Goal: Task Accomplishment & Management: Complete application form

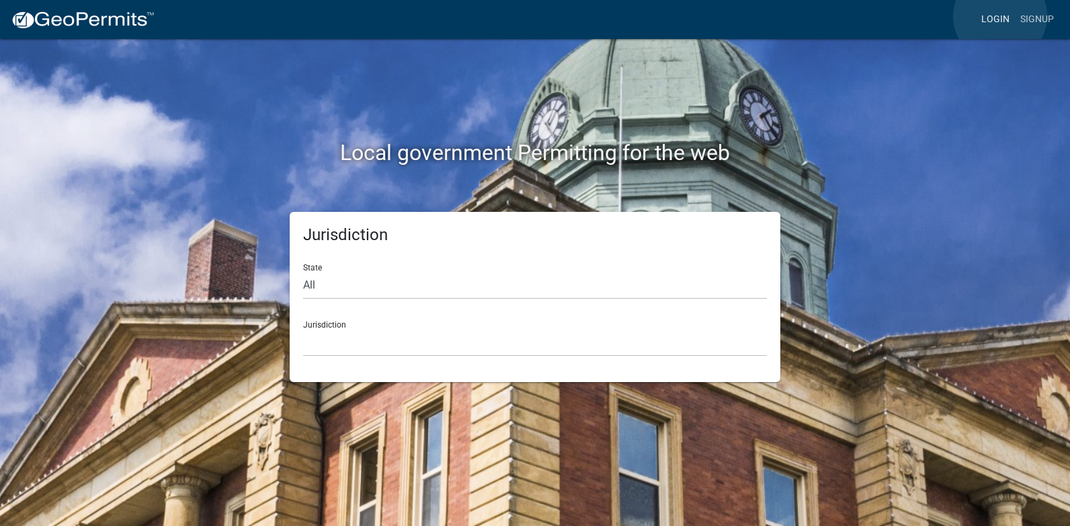
click at [1001, 16] on link "Login" at bounding box center [995, 20] width 39 height 26
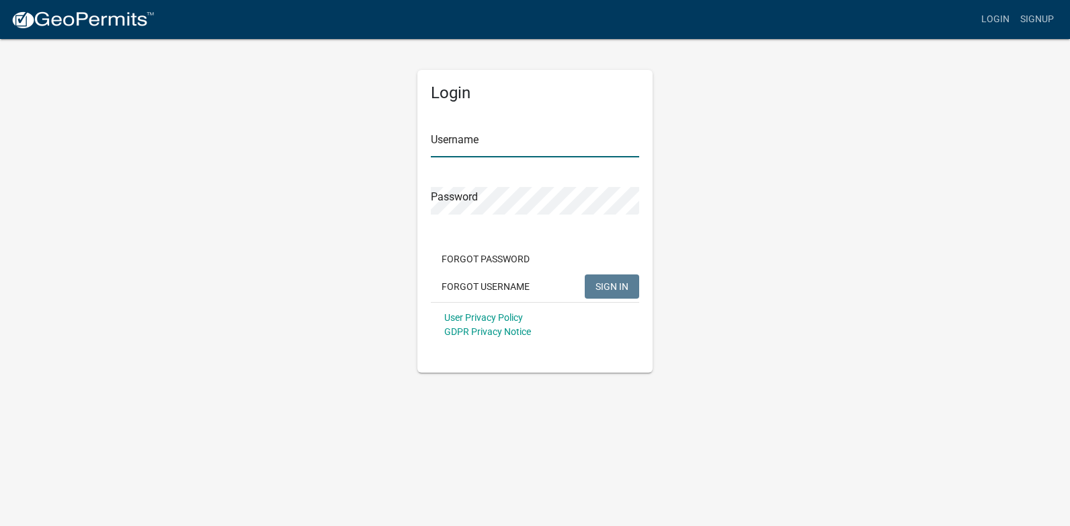
type input "[PERSON_NAME][EMAIL_ADDRESS][PERSON_NAME][DOMAIN_NAME]"
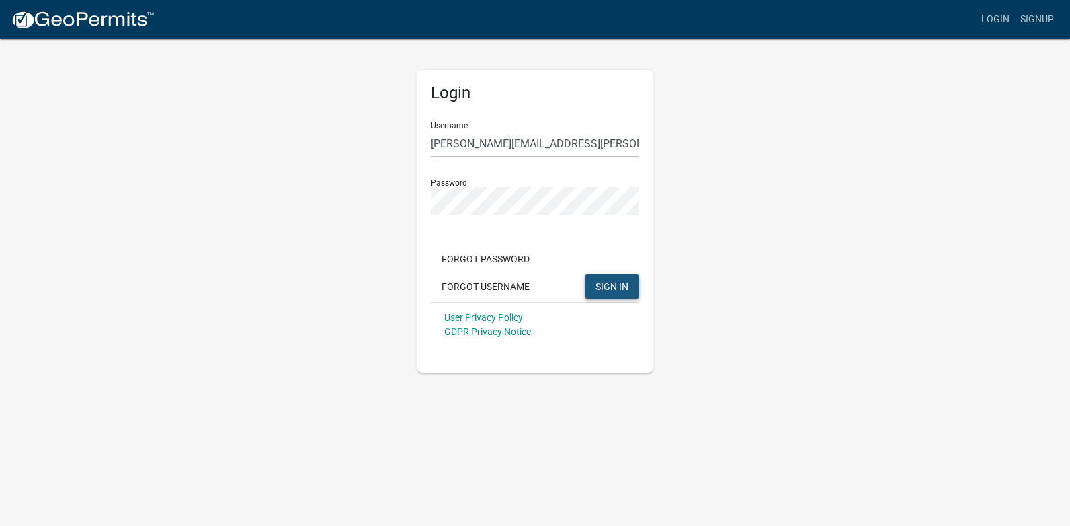
click at [624, 288] on span "SIGN IN" at bounding box center [612, 285] width 33 height 11
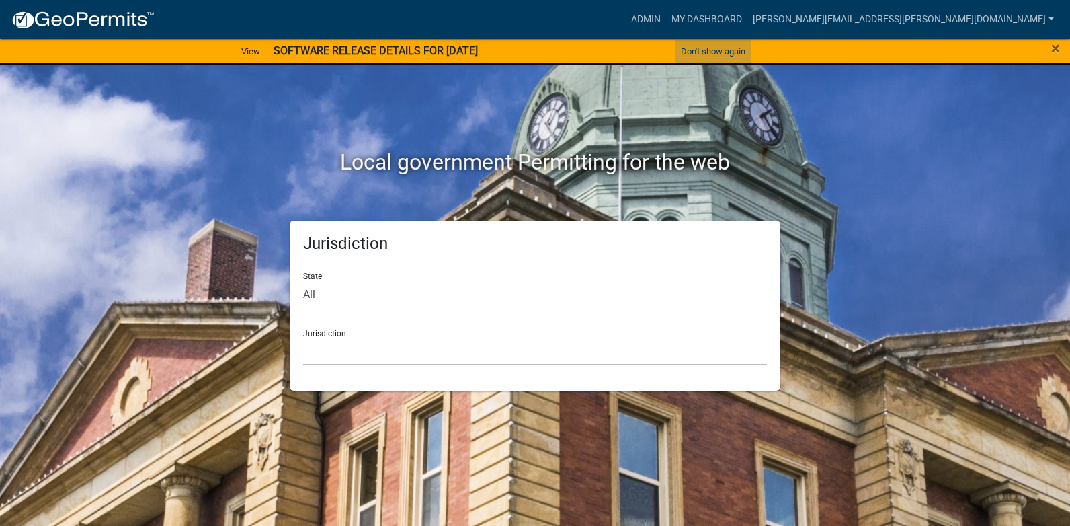
click at [741, 47] on button "Don't show again" at bounding box center [713, 51] width 75 height 22
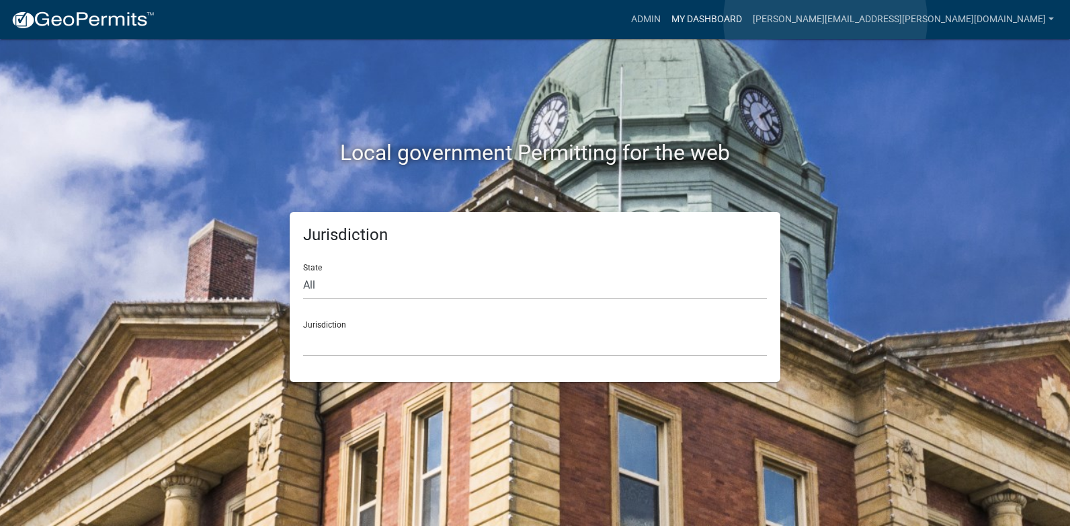
click at [748, 20] on link "My Dashboard" at bounding box center [706, 20] width 81 height 26
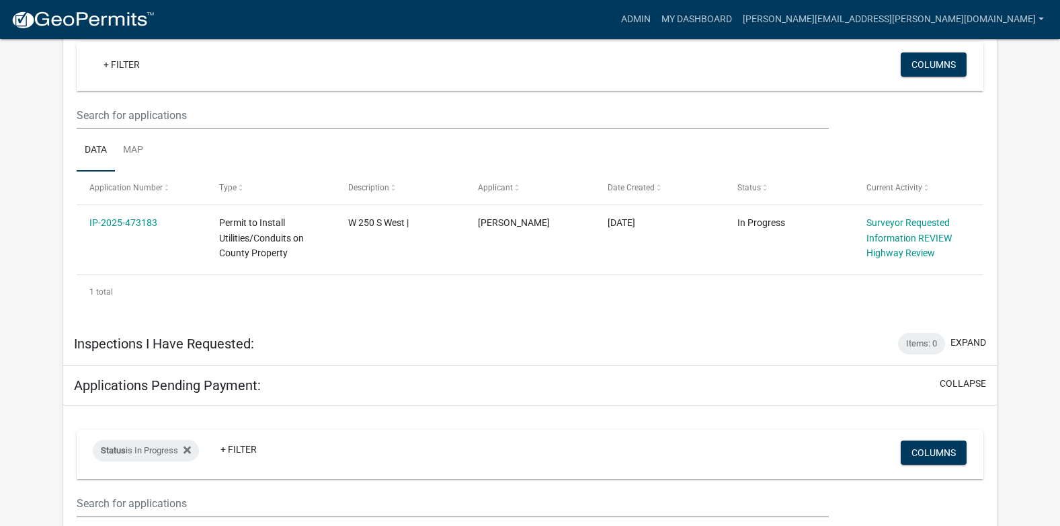
scroll to position [331, 0]
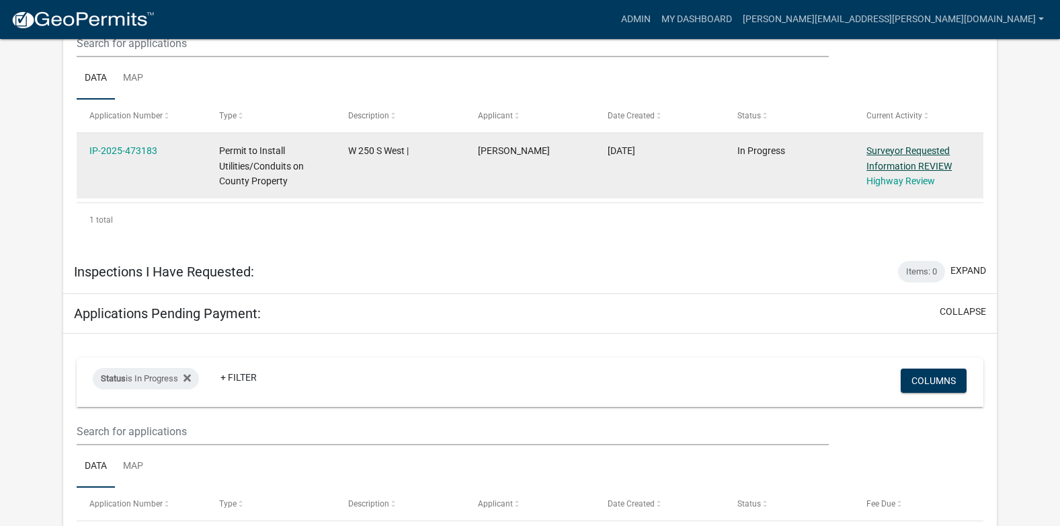
click at [893, 151] on link "Surveyor Requested Information REVIEW" at bounding box center [909, 158] width 85 height 26
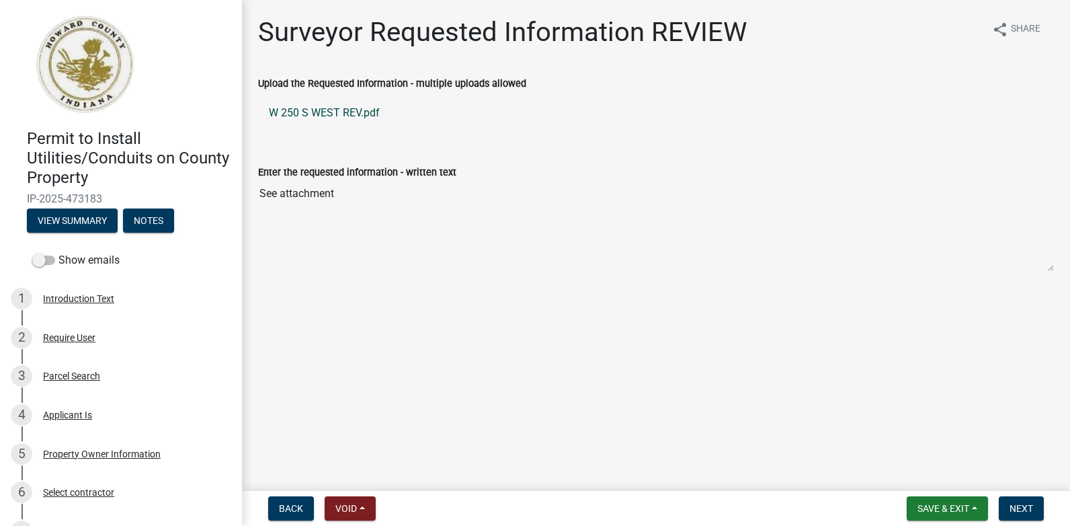
click at [338, 114] on link "W 250 S WEST REV.pdf" at bounding box center [656, 113] width 796 height 32
click at [1018, 508] on span "Next" at bounding box center [1022, 508] width 24 height 11
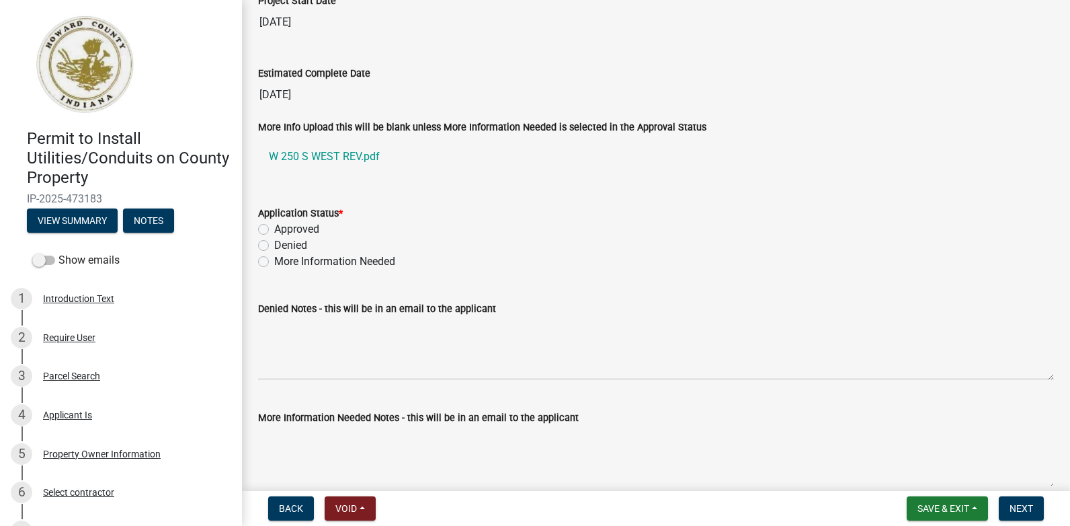
scroll to position [2279, 0]
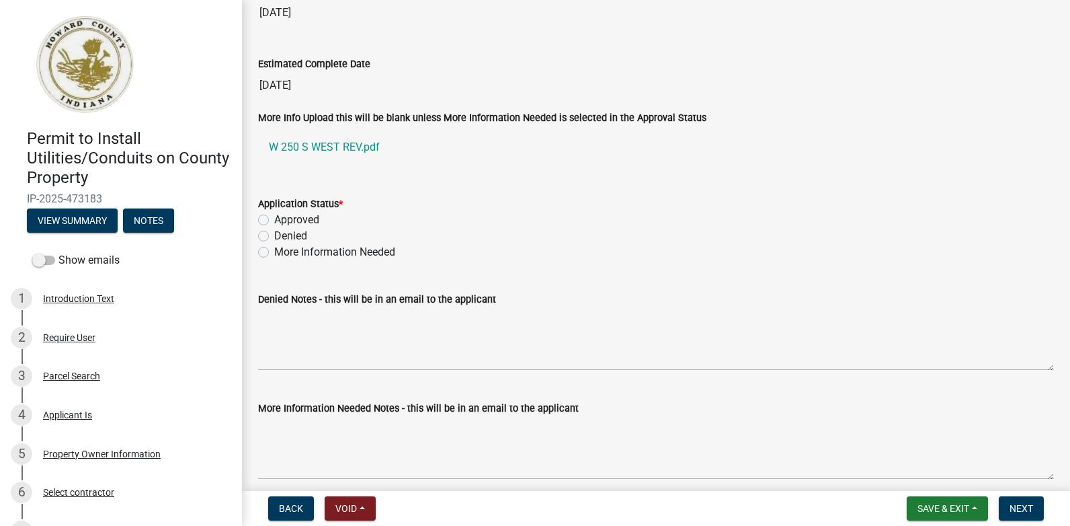
click at [274, 223] on label "Approved" at bounding box center [296, 220] width 45 height 16
click at [274, 221] on input "Approved" at bounding box center [278, 216] width 9 height 9
radio input "true"
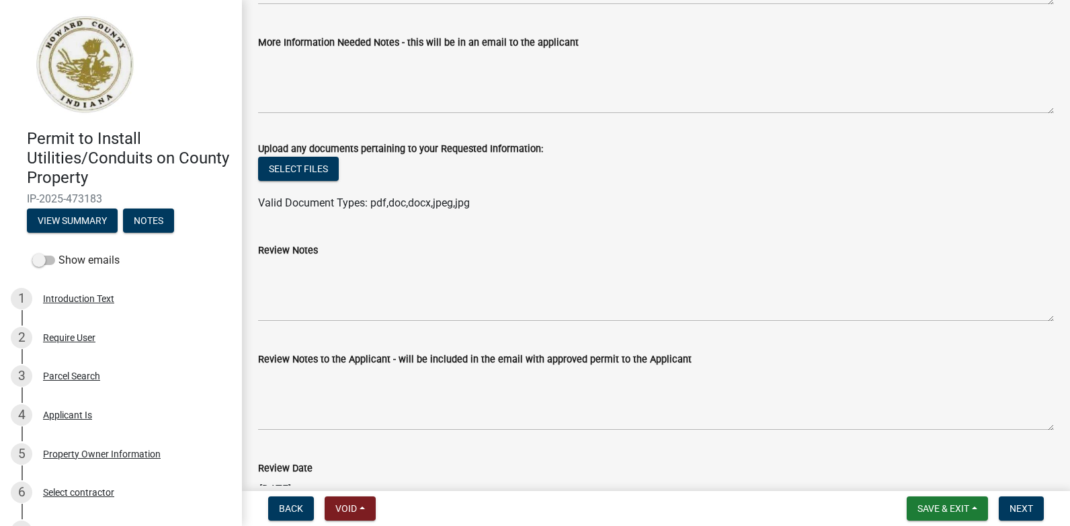
scroll to position [2654, 0]
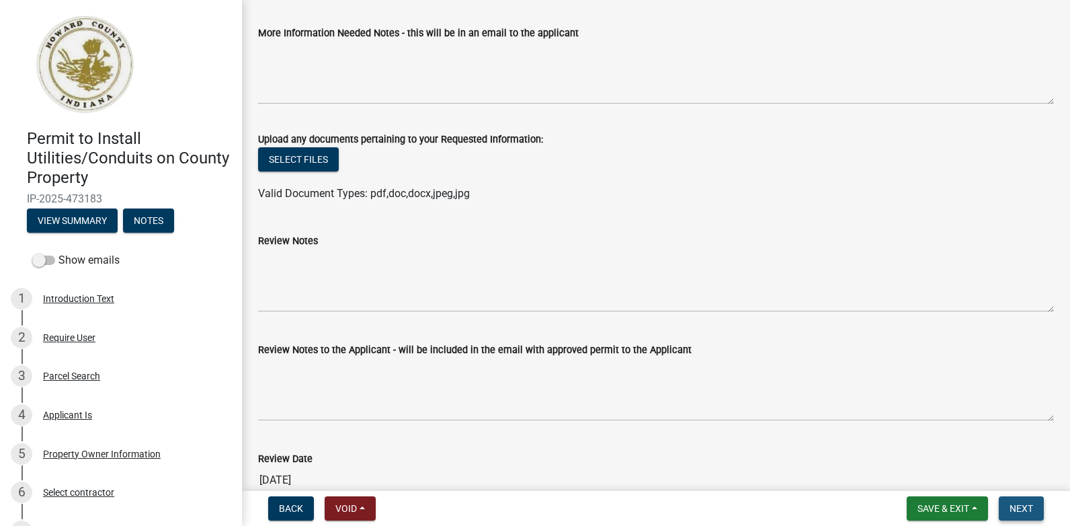
click at [1024, 504] on span "Next" at bounding box center [1022, 508] width 24 height 11
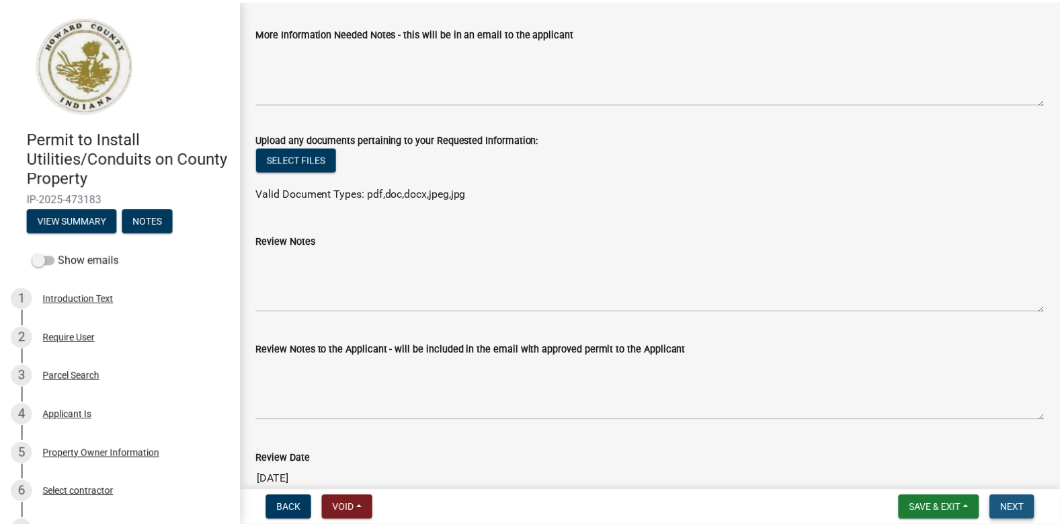
scroll to position [0, 0]
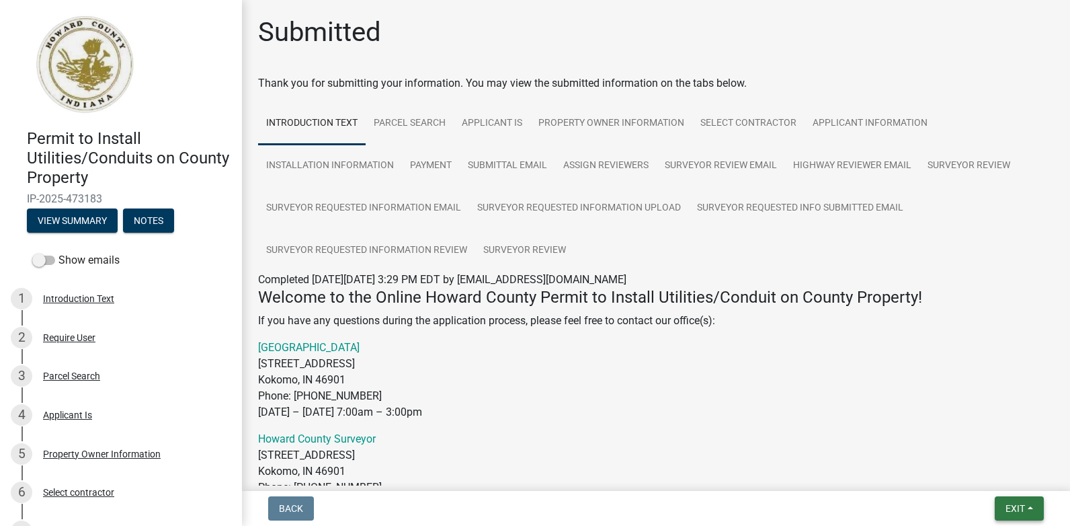
click at [1015, 508] on span "Exit" at bounding box center [1015, 508] width 19 height 11
click at [980, 477] on button "Save & Exit" at bounding box center [991, 473] width 108 height 32
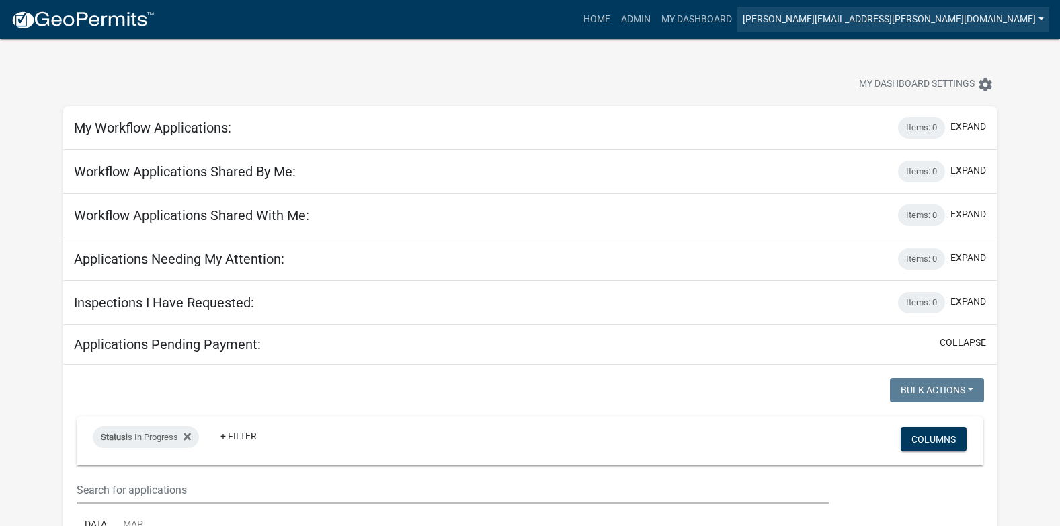
click at [999, 17] on link "[PERSON_NAME][EMAIL_ADDRESS][PERSON_NAME][DOMAIN_NAME]" at bounding box center [894, 20] width 312 height 26
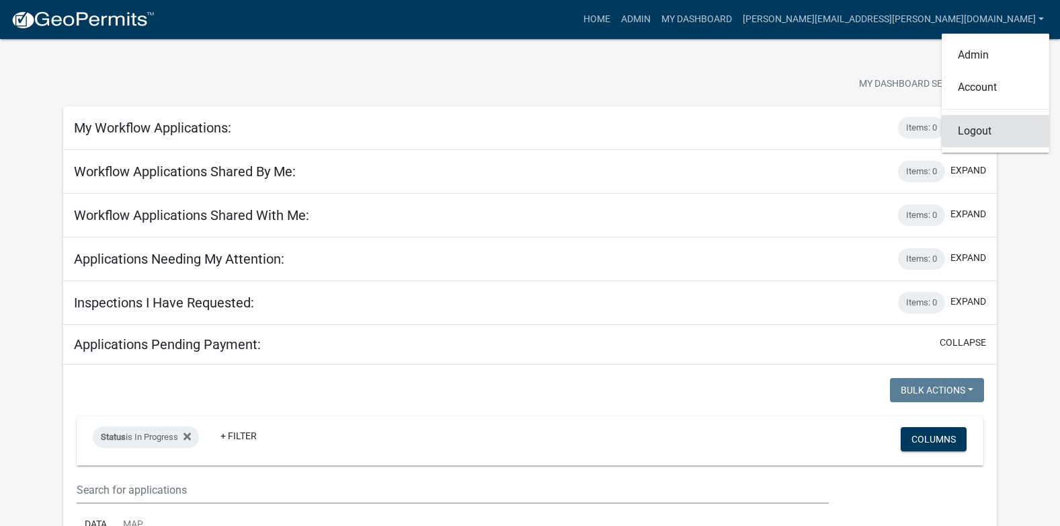
click at [980, 130] on link "Logout" at bounding box center [996, 131] width 108 height 32
